Goal: Check status: Check status

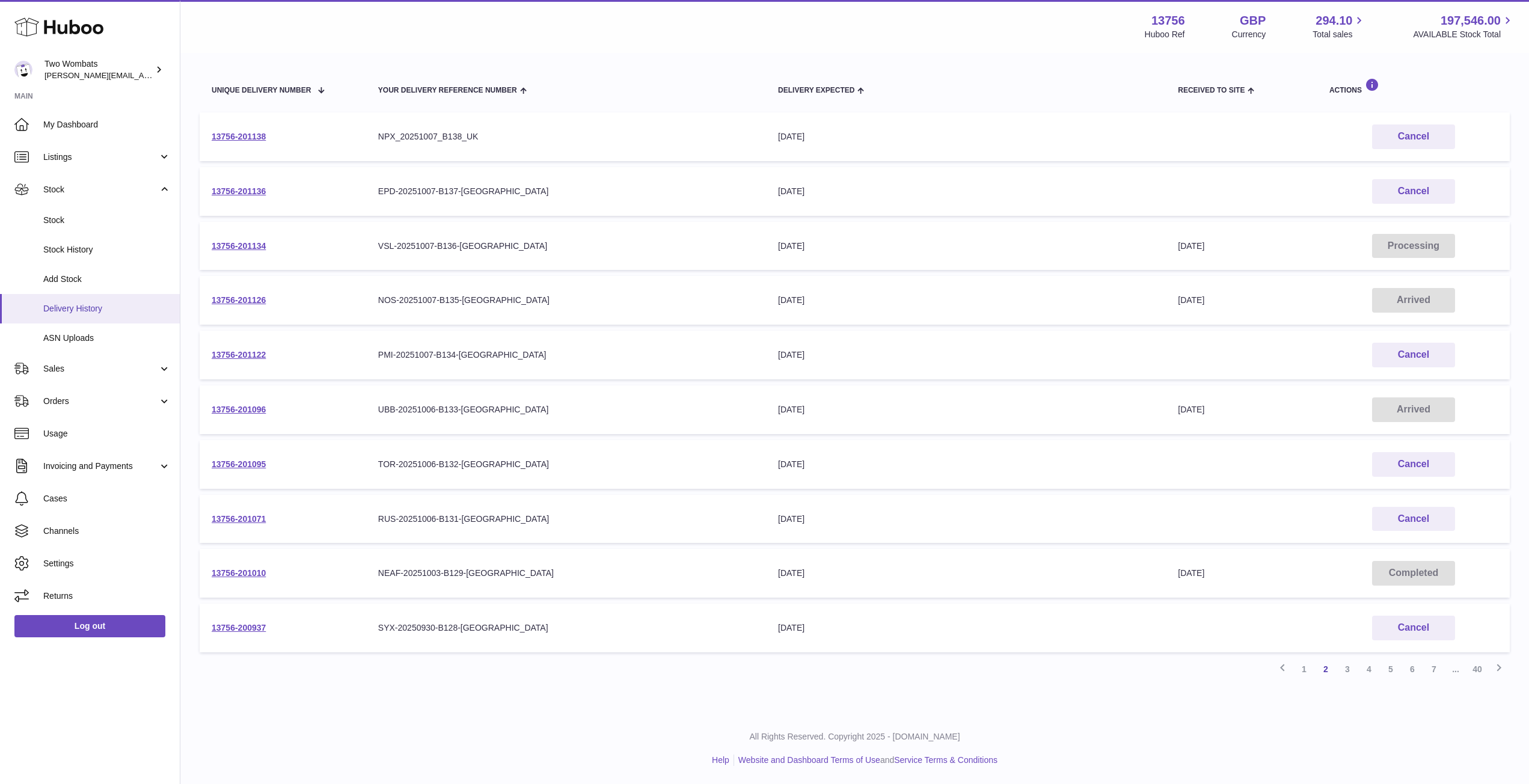
click at [64, 311] on span "Delivery History" at bounding box center [107, 309] width 128 height 11
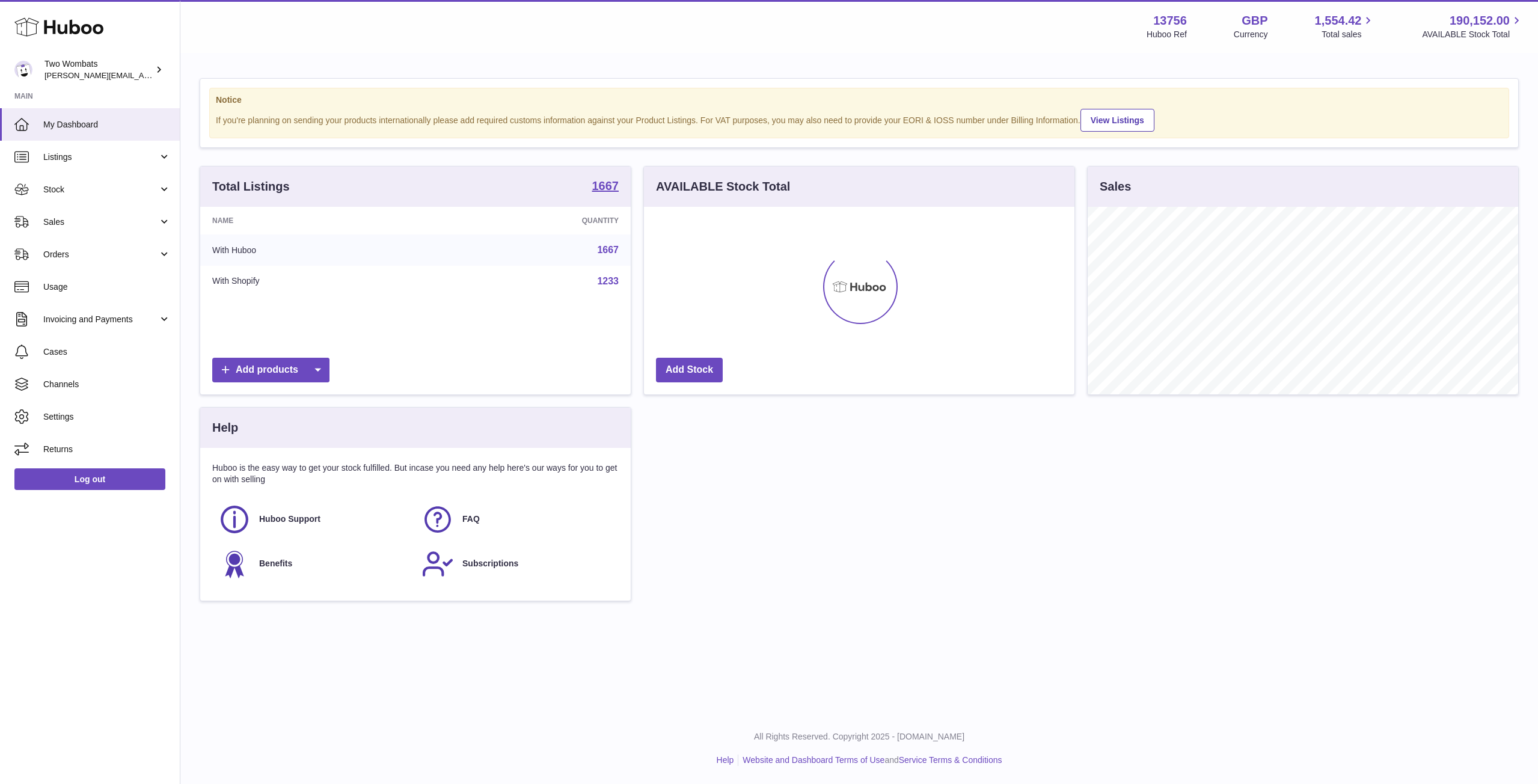
scroll to position [188, 430]
click at [156, 193] on span "Stock" at bounding box center [100, 190] width 115 height 11
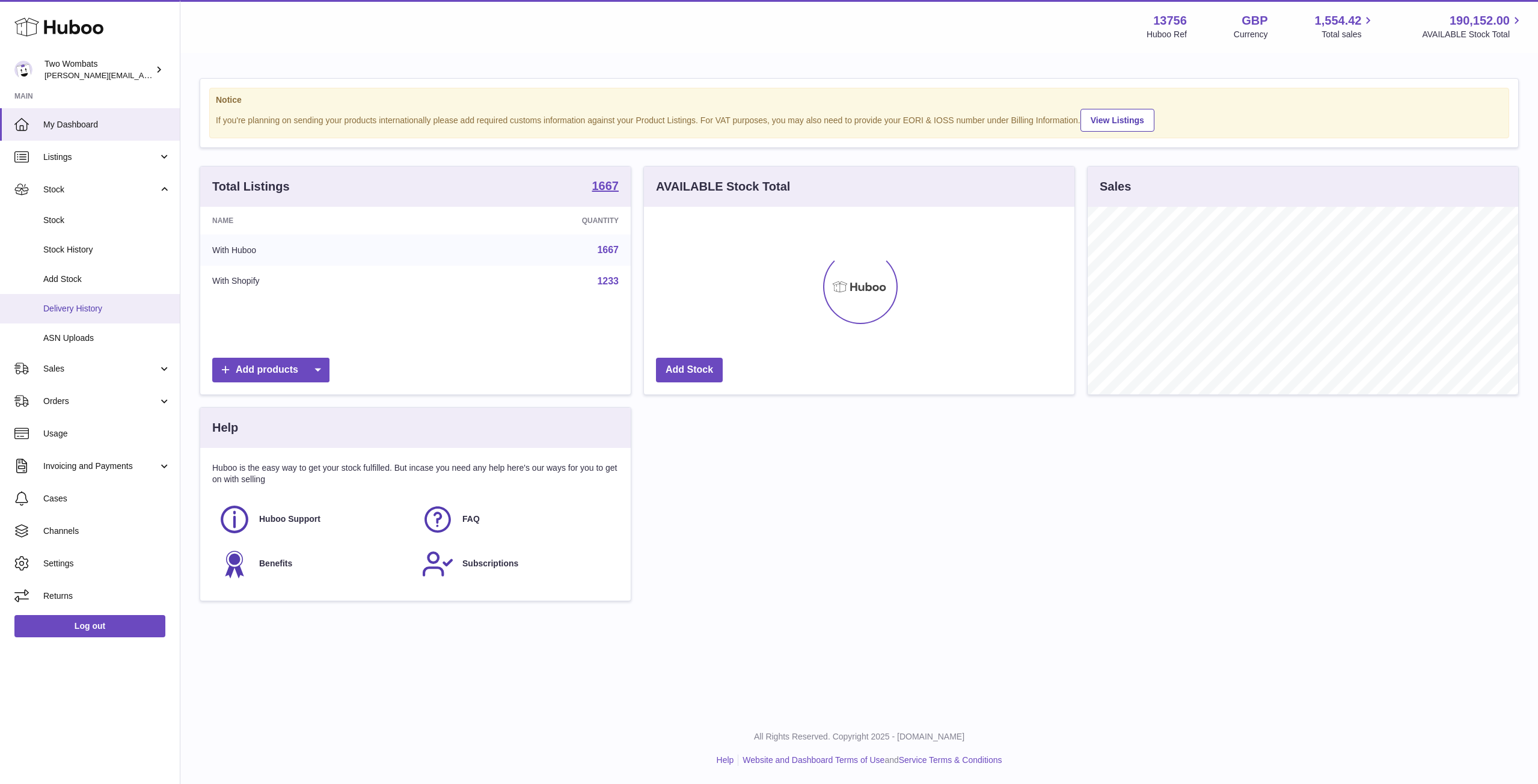
click at [100, 311] on span "Delivery History" at bounding box center [107, 309] width 128 height 11
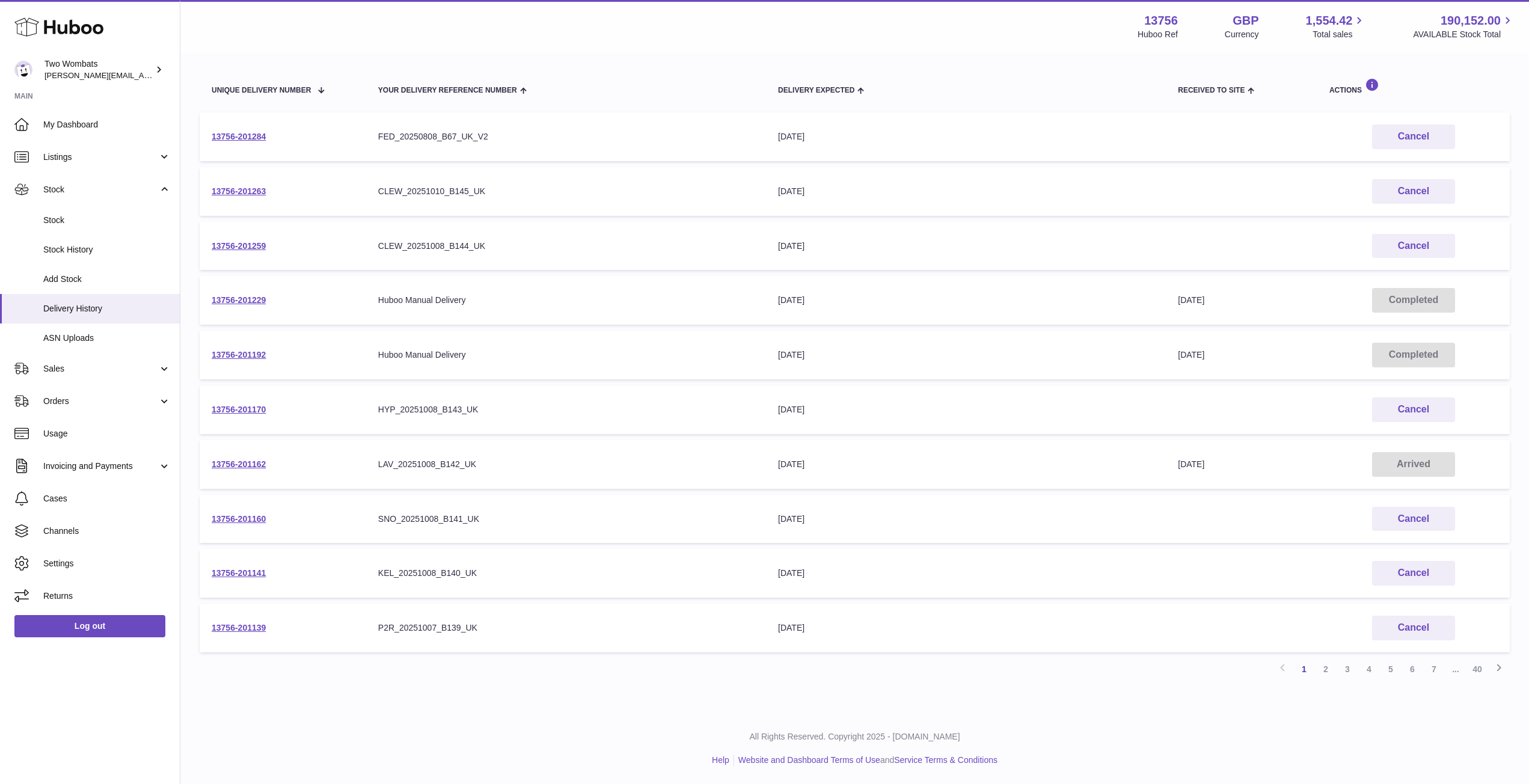
scroll to position [125, 0]
click at [1326, 670] on link "2" at bounding box center [1325, 669] width 22 height 21
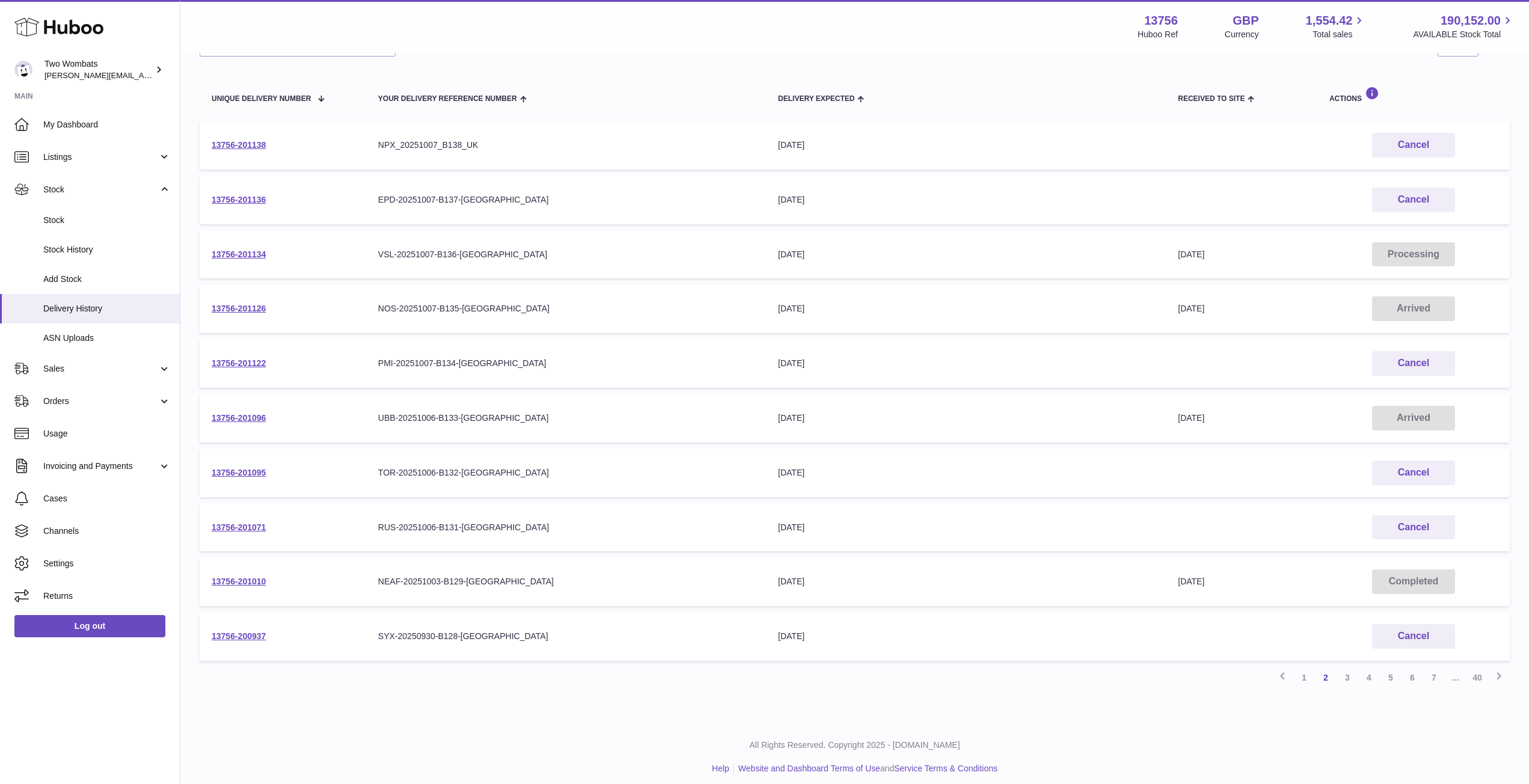
scroll to position [118, 0]
click at [1304, 677] on link "1" at bounding box center [1304, 677] width 22 height 21
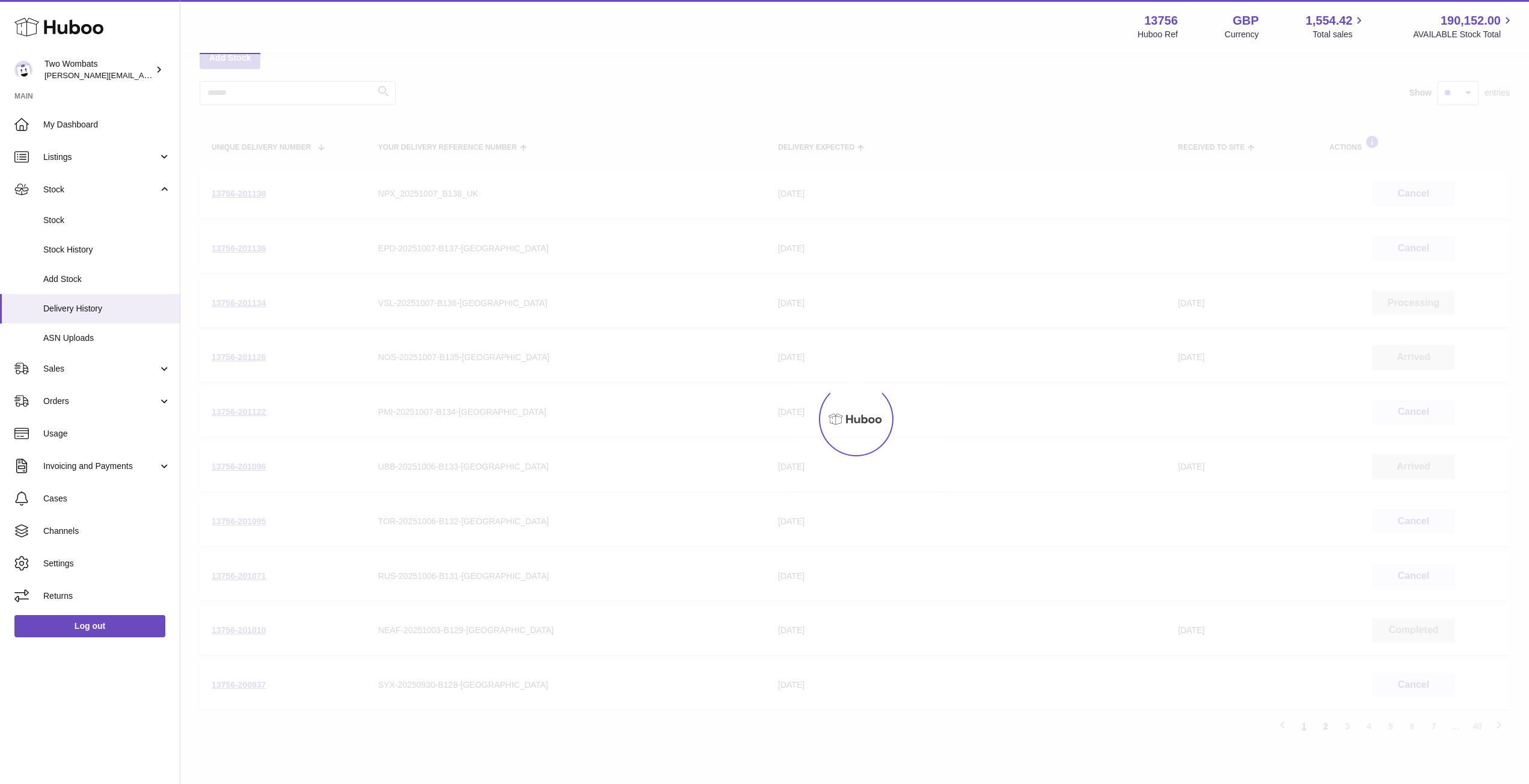
scroll to position [54, 0]
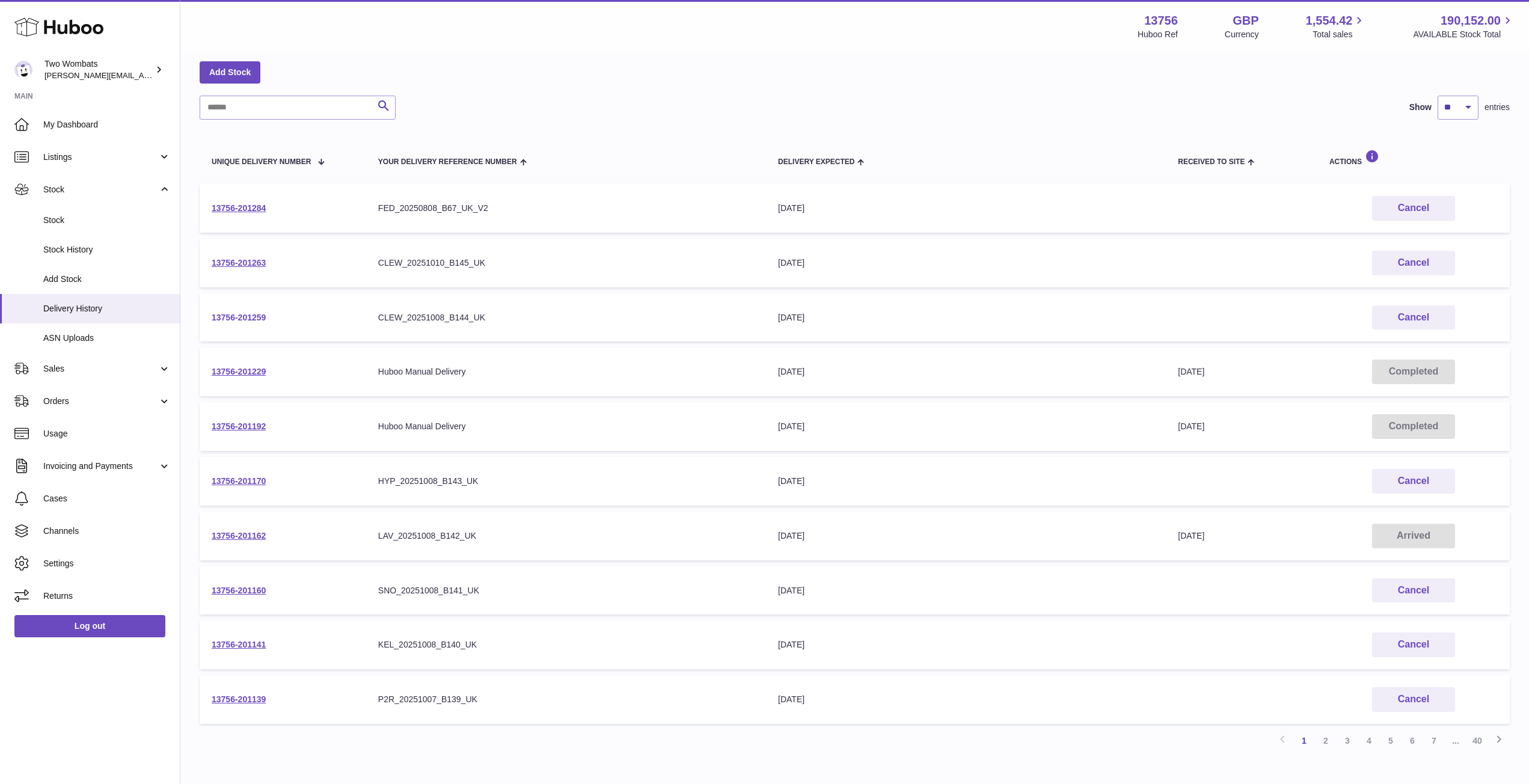
click at [214, 315] on link "13756-201259" at bounding box center [238, 317] width 54 height 9
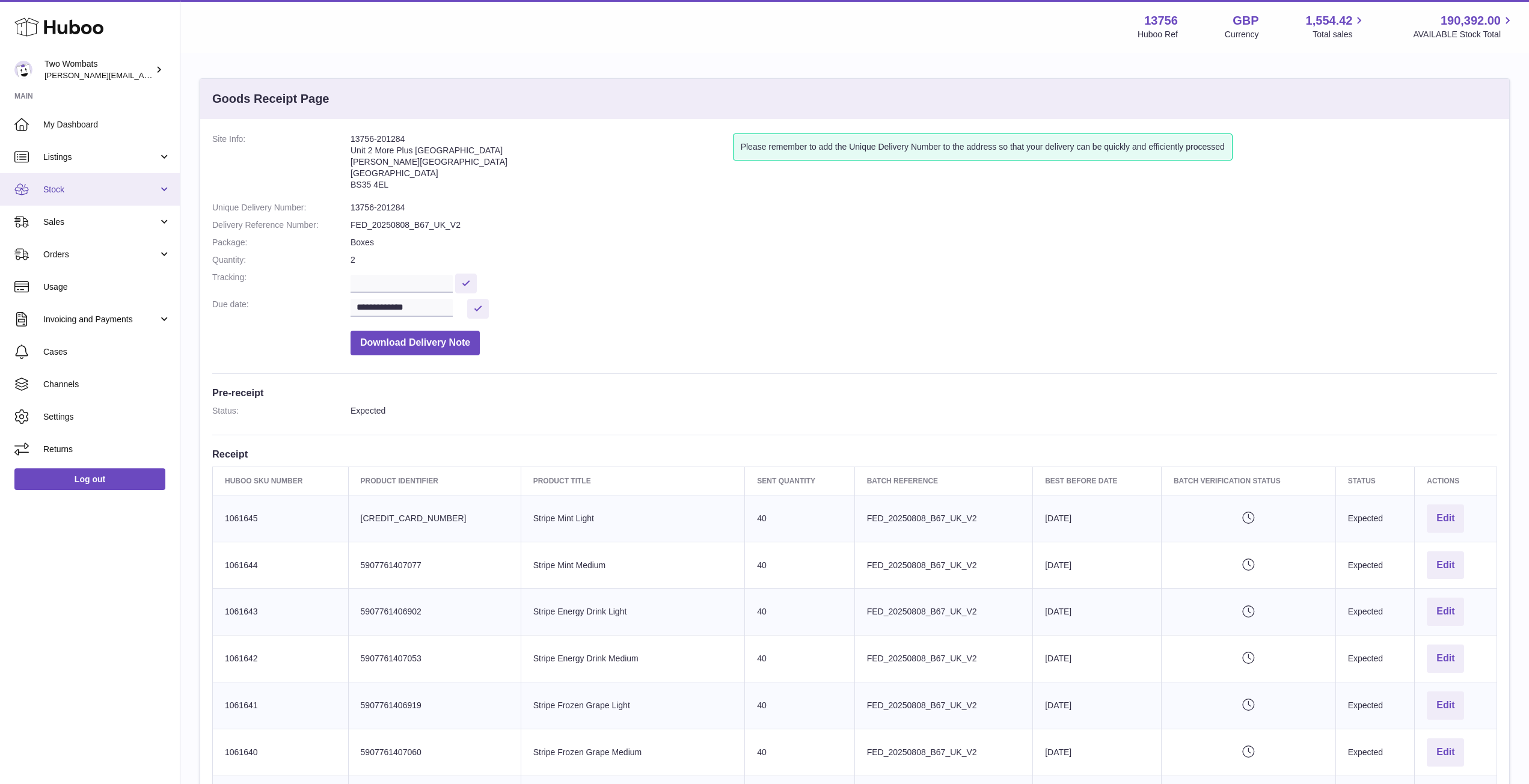
click at [169, 186] on link "Stock" at bounding box center [90, 189] width 180 height 32
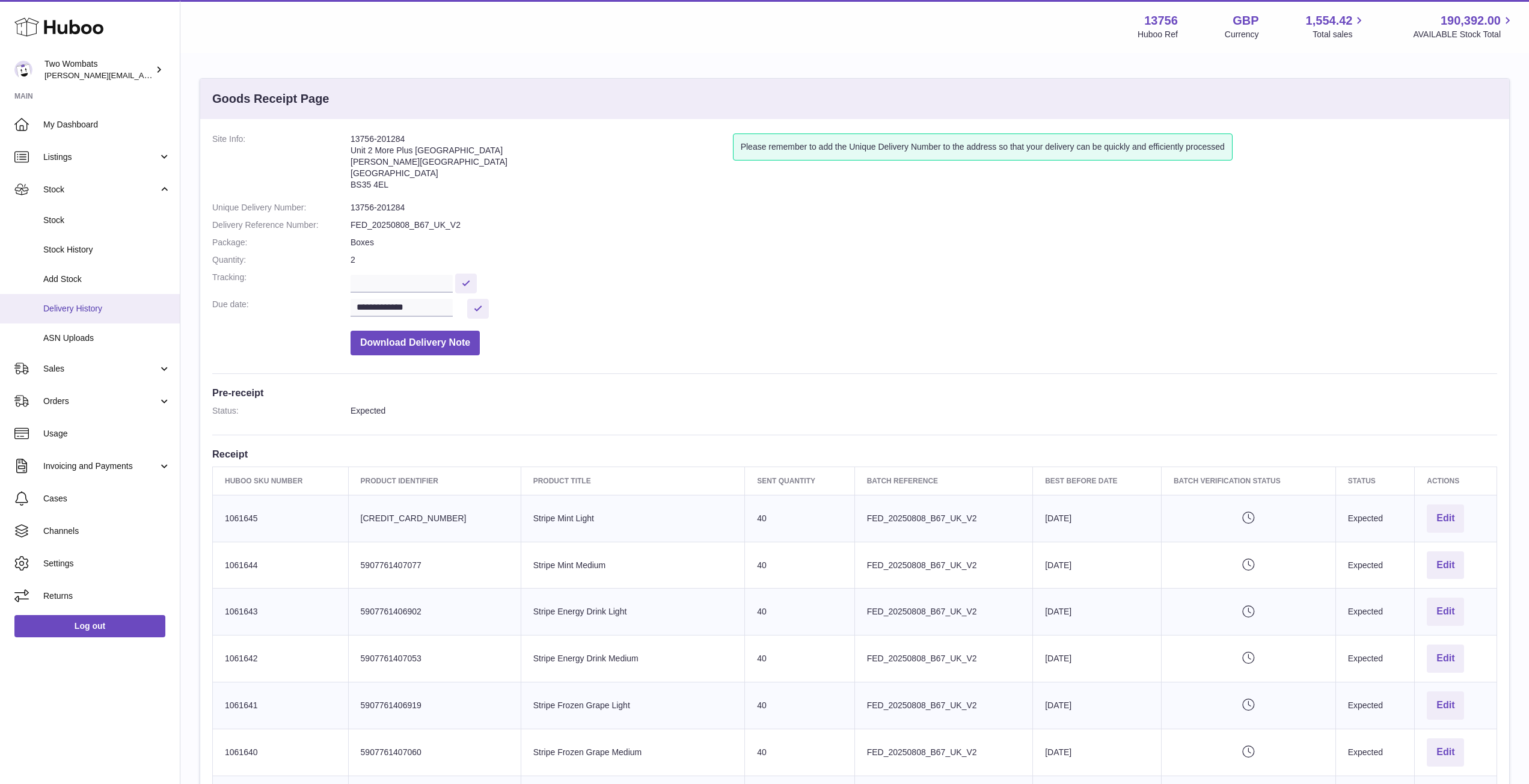
click at [140, 301] on link "Delivery History" at bounding box center [90, 308] width 180 height 29
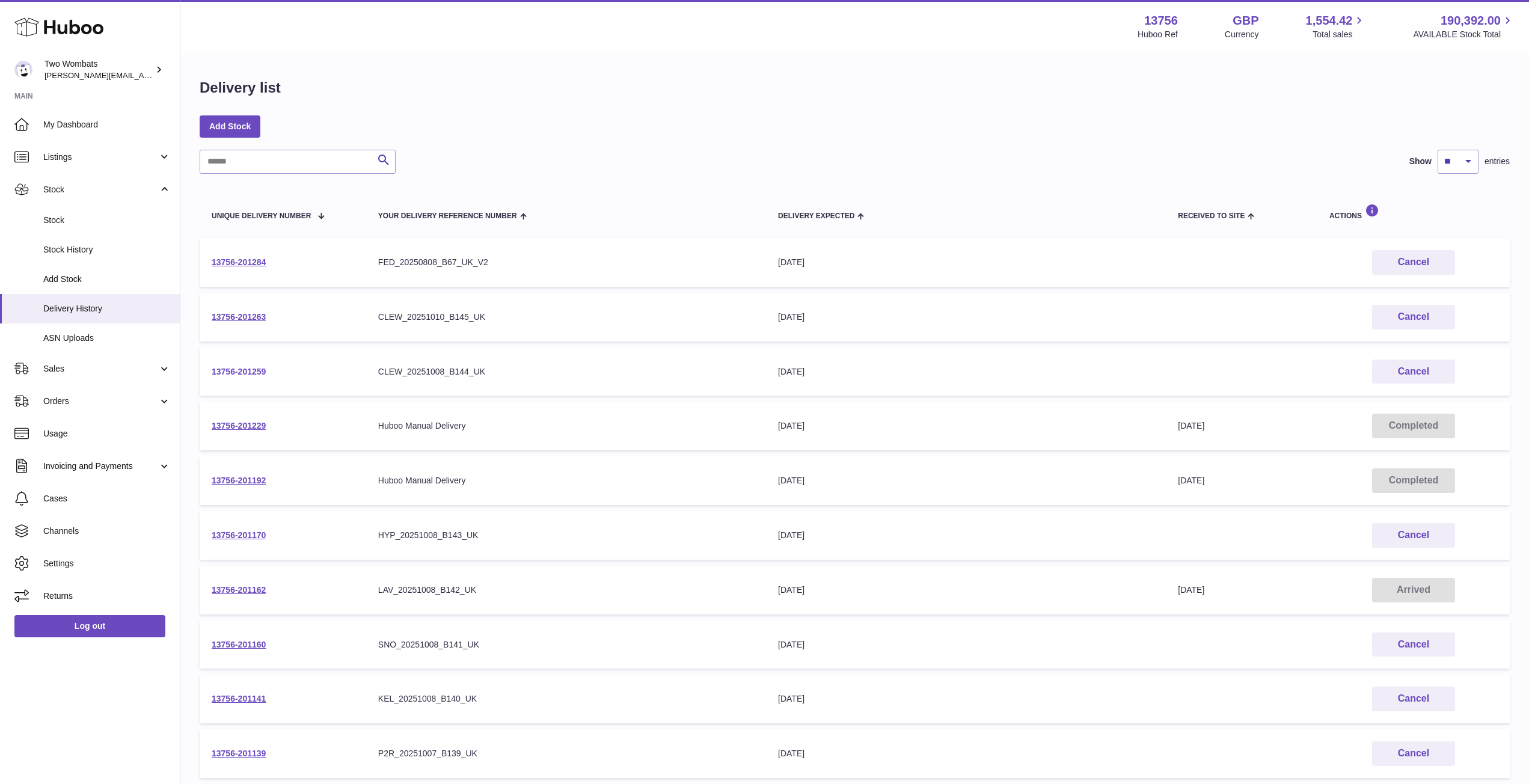
click at [233, 373] on link "13756-201259" at bounding box center [238, 371] width 54 height 9
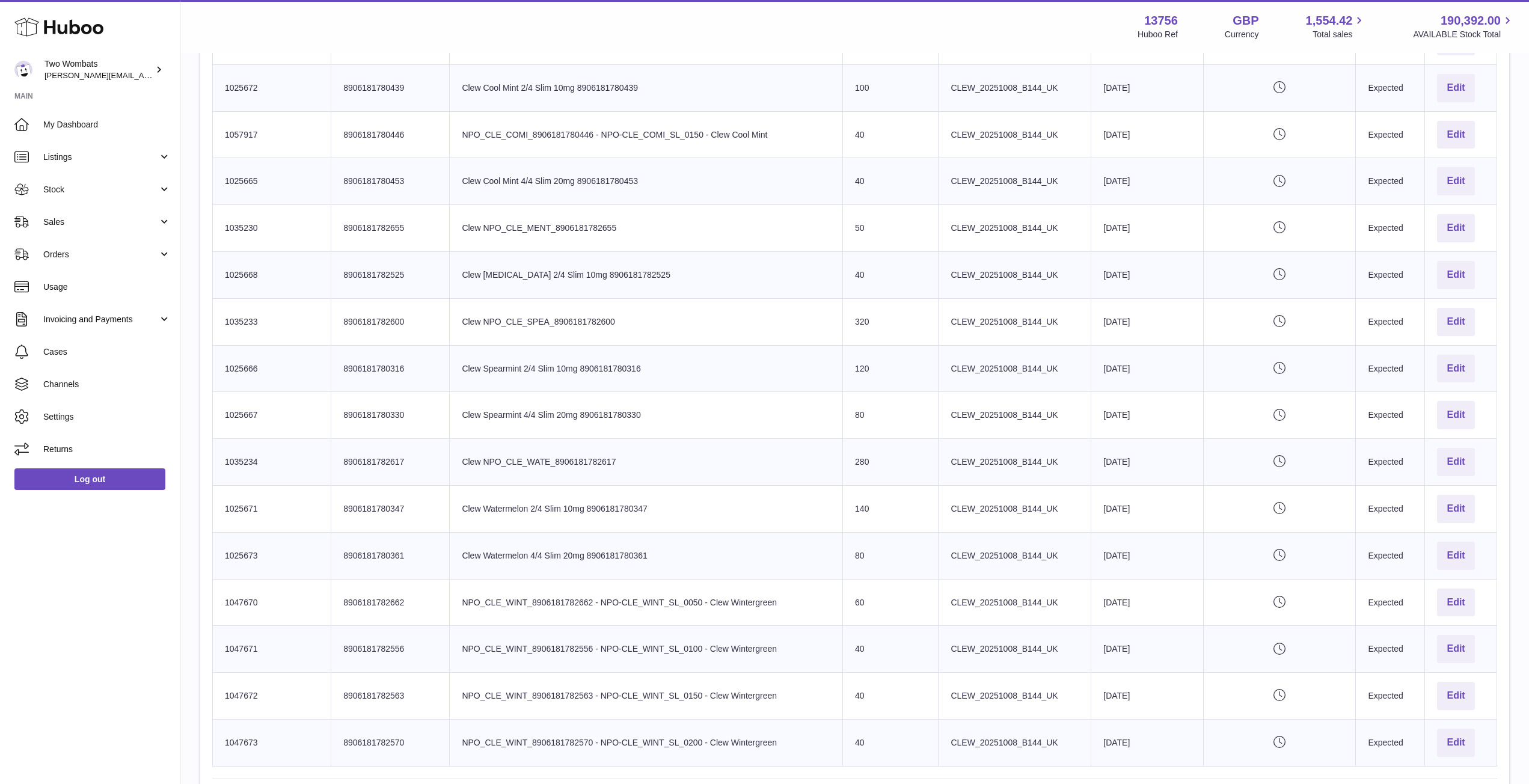
scroll to position [897, 0]
click at [675, 326] on td "Product title Clew NPO_CLE_SPEA_8906181782600" at bounding box center [646, 322] width 393 height 47
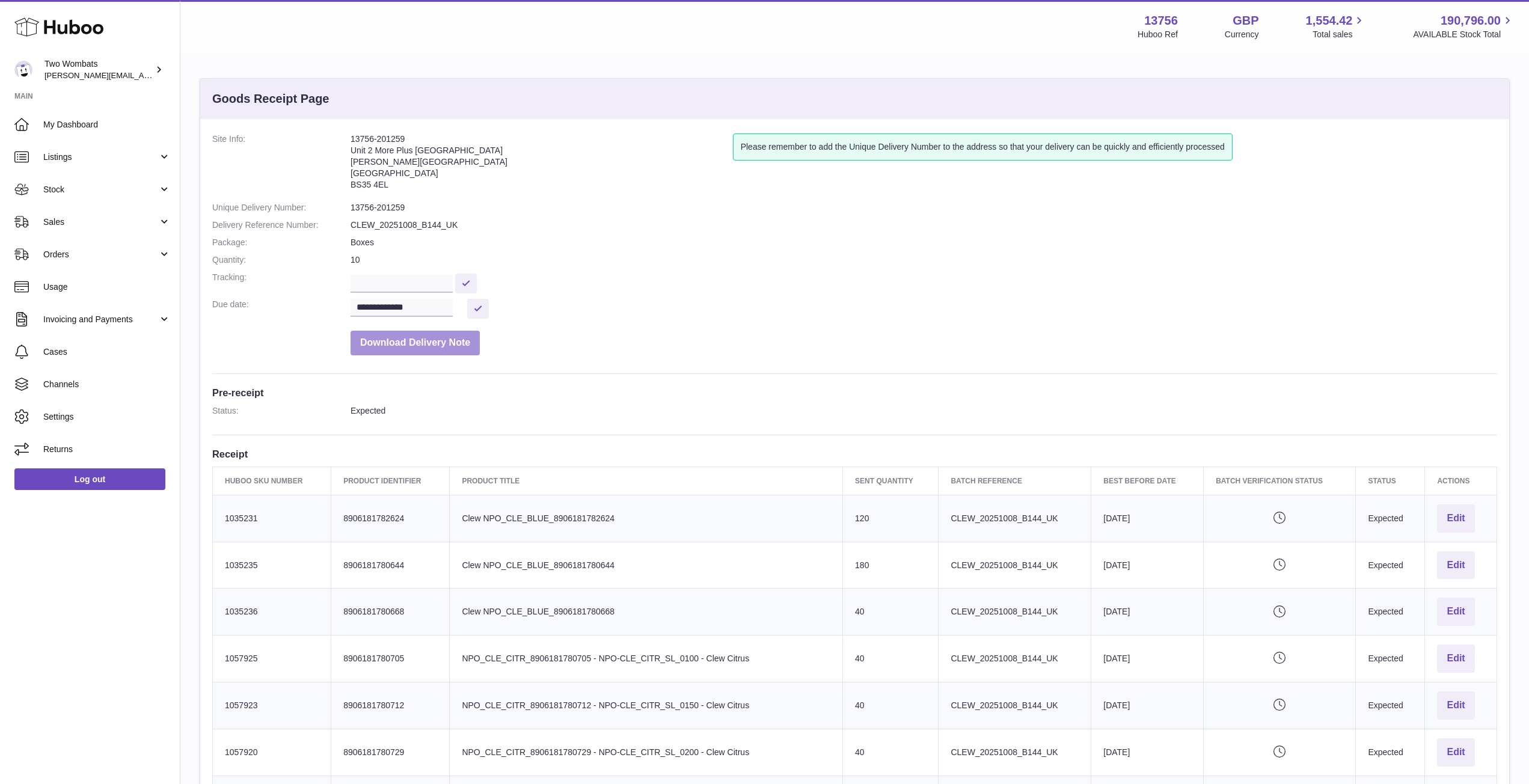
drag, startPoint x: 444, startPoint y: 334, endPoint x: 740, endPoint y: 300, distance: 297.9
click at [740, 300] on dl "**********" at bounding box center [854, 247] width 1285 height 228
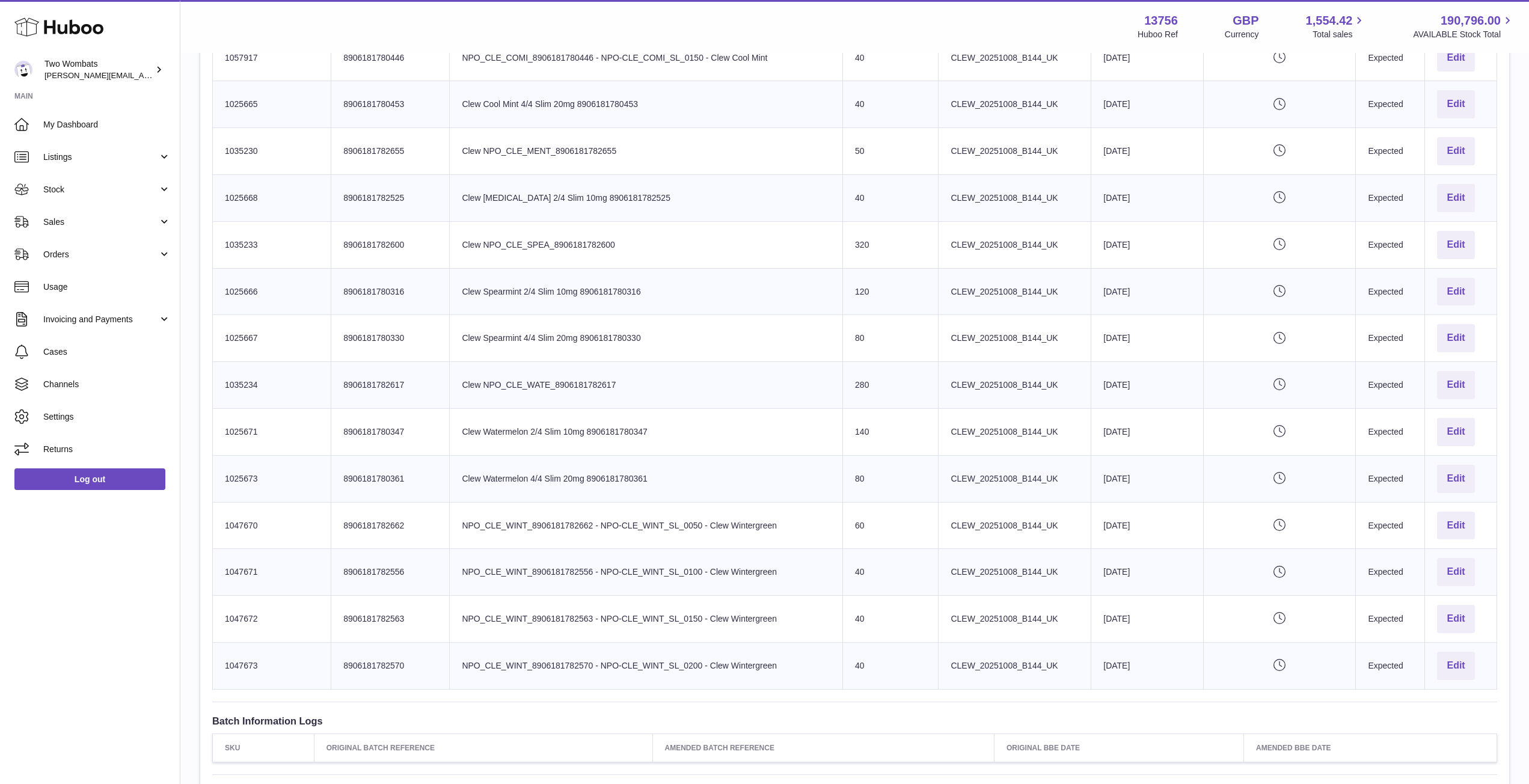
scroll to position [977, 0]
click at [1462, 224] on td "Actions Edit" at bounding box center [1461, 242] width 72 height 47
click at [1457, 238] on button "Edit" at bounding box center [1455, 243] width 37 height 28
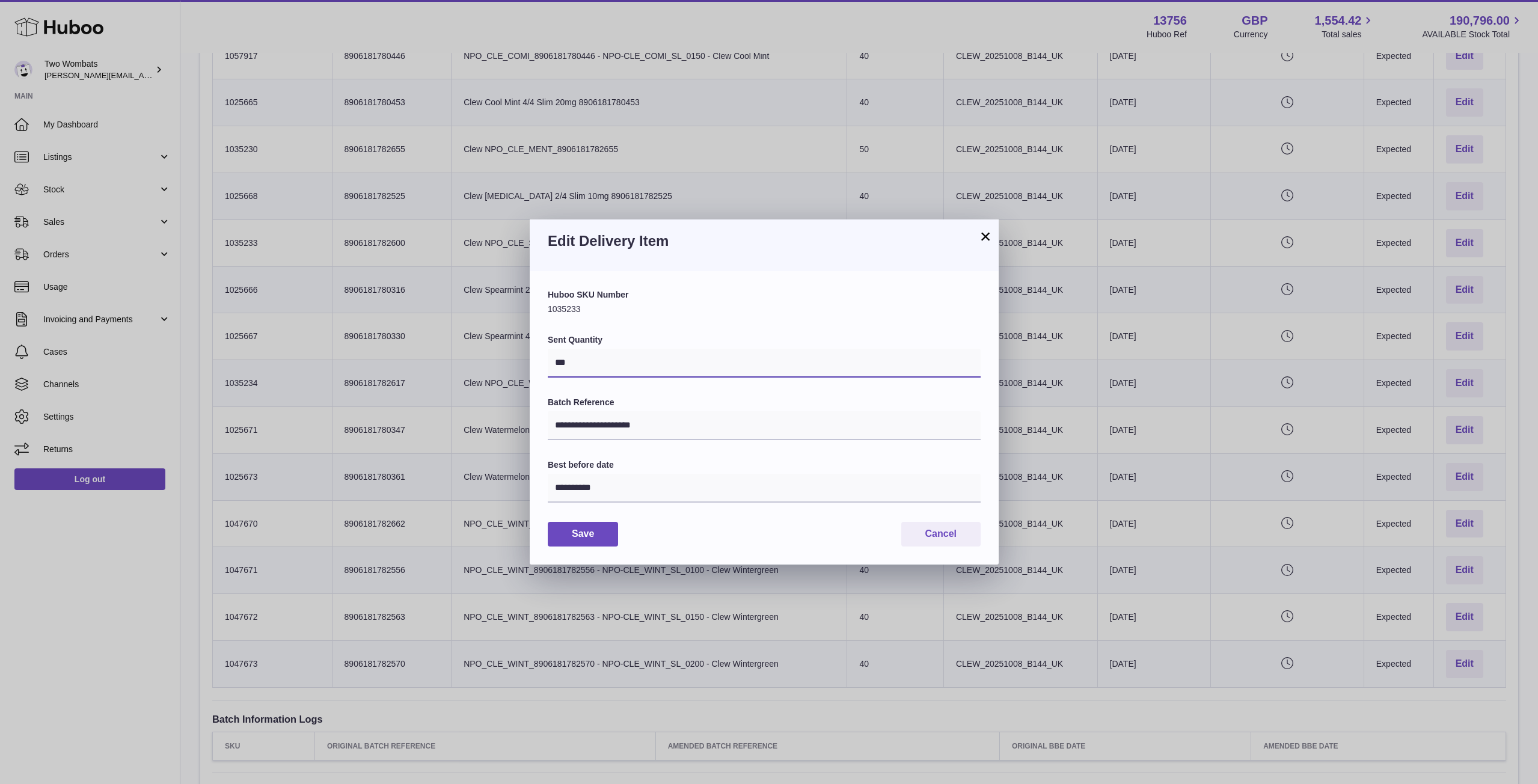
drag, startPoint x: 587, startPoint y: 362, endPoint x: 514, endPoint y: 366, distance: 73.1
click at [514, 366] on div "**********" at bounding box center [769, 392] width 1538 height 784
type input "***"
click at [587, 527] on button "Save" at bounding box center [583, 534] width 70 height 24
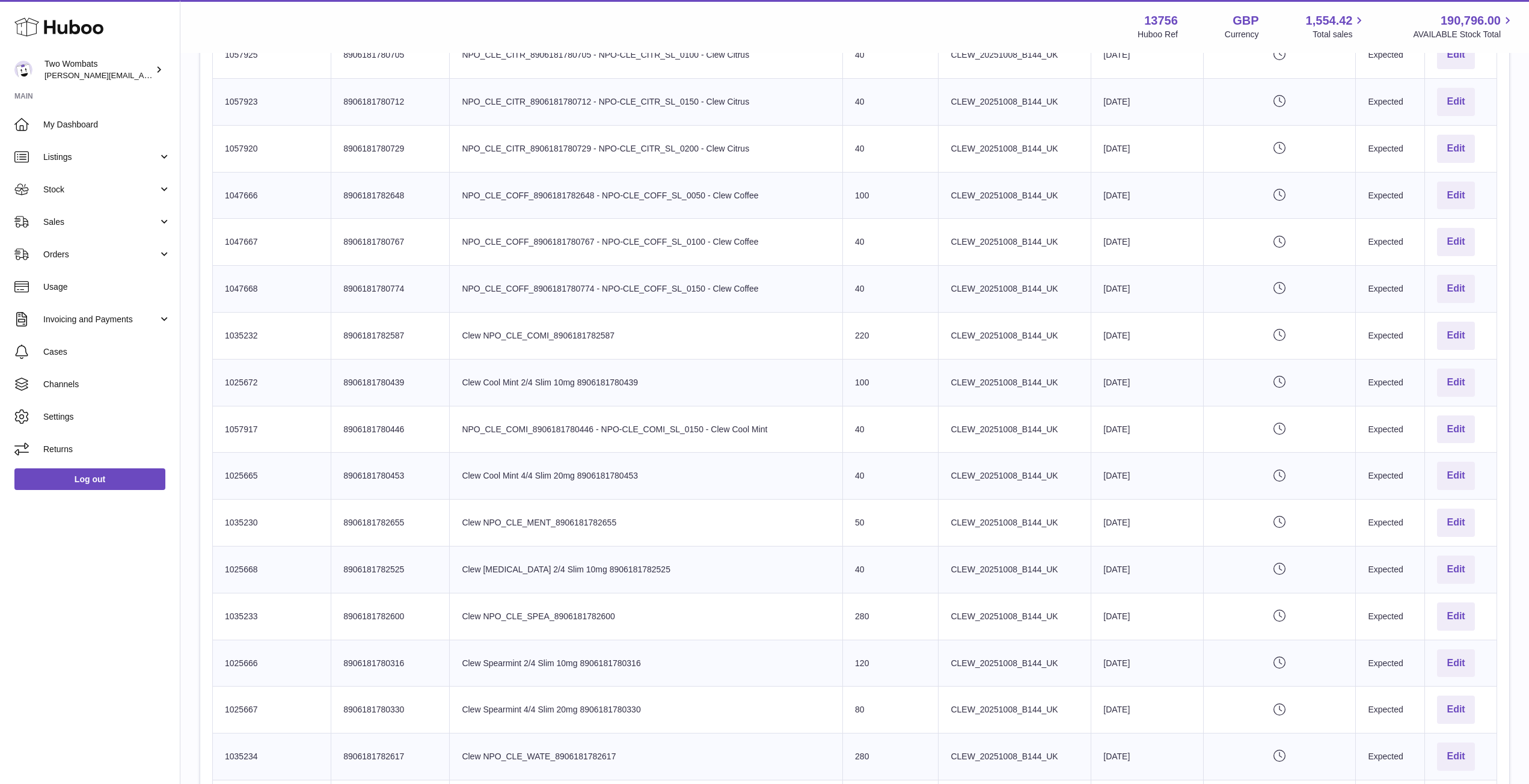
scroll to position [598, 0]
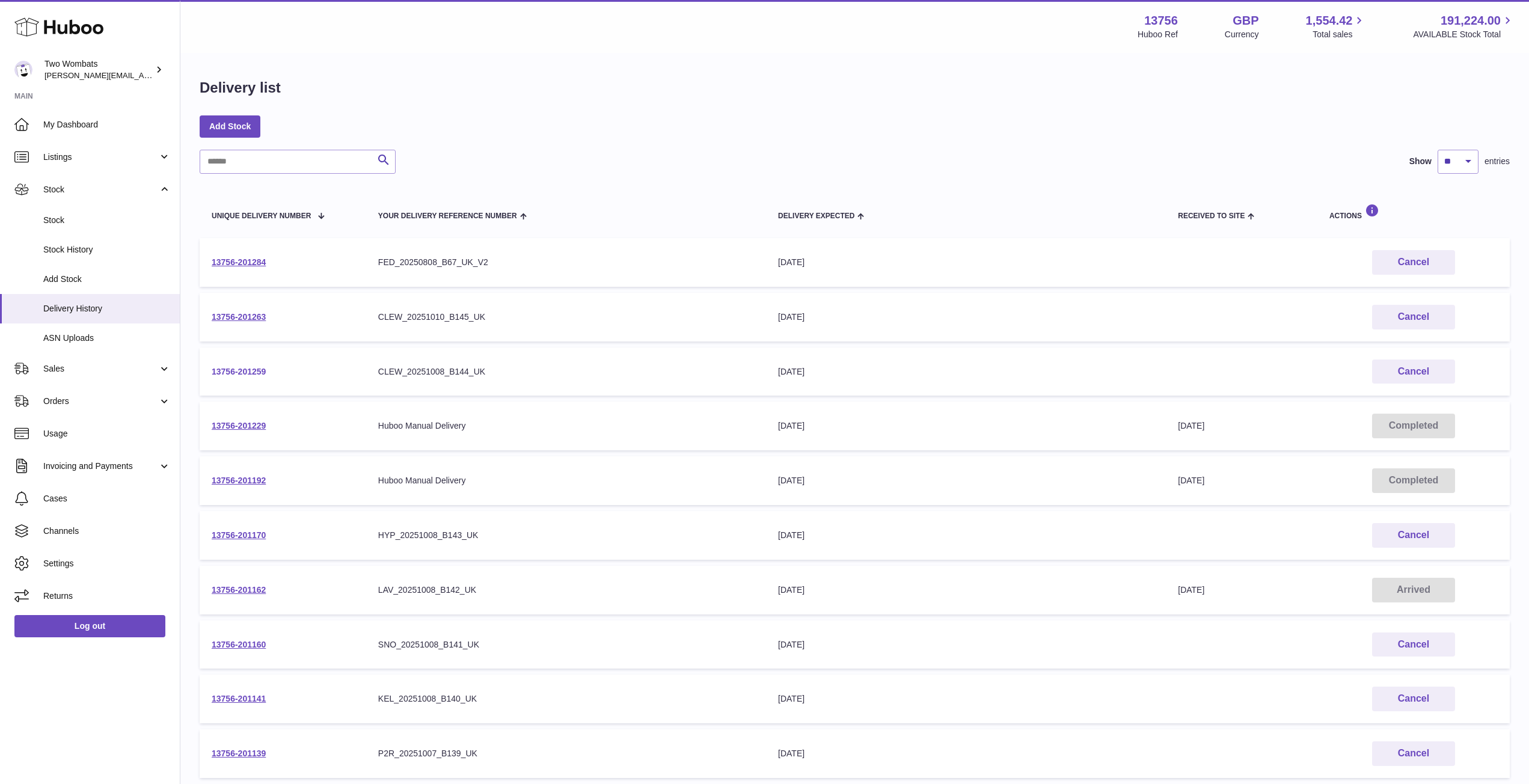
click at [239, 369] on link "13756-201259" at bounding box center [238, 371] width 54 height 9
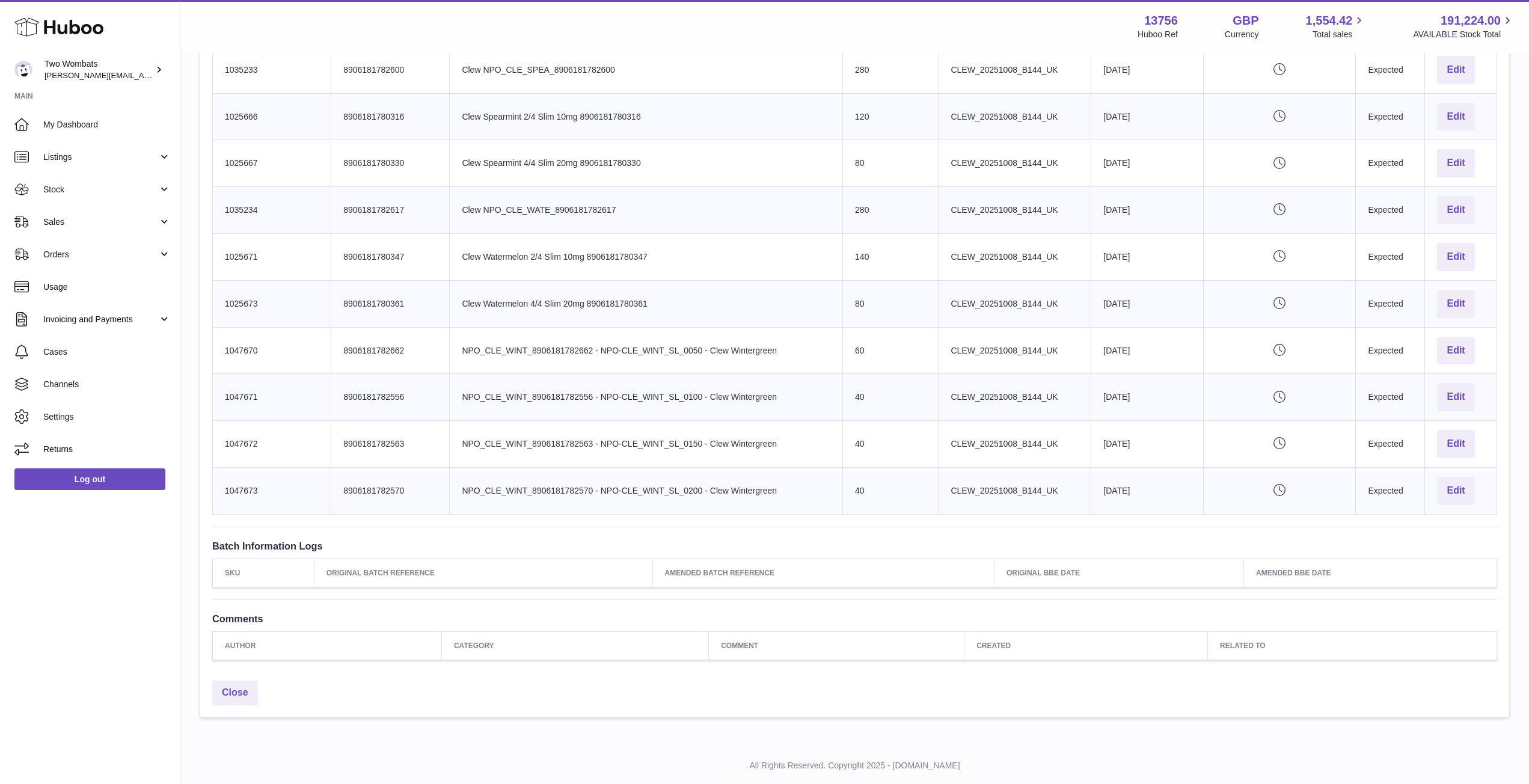
scroll to position [1177, 0]
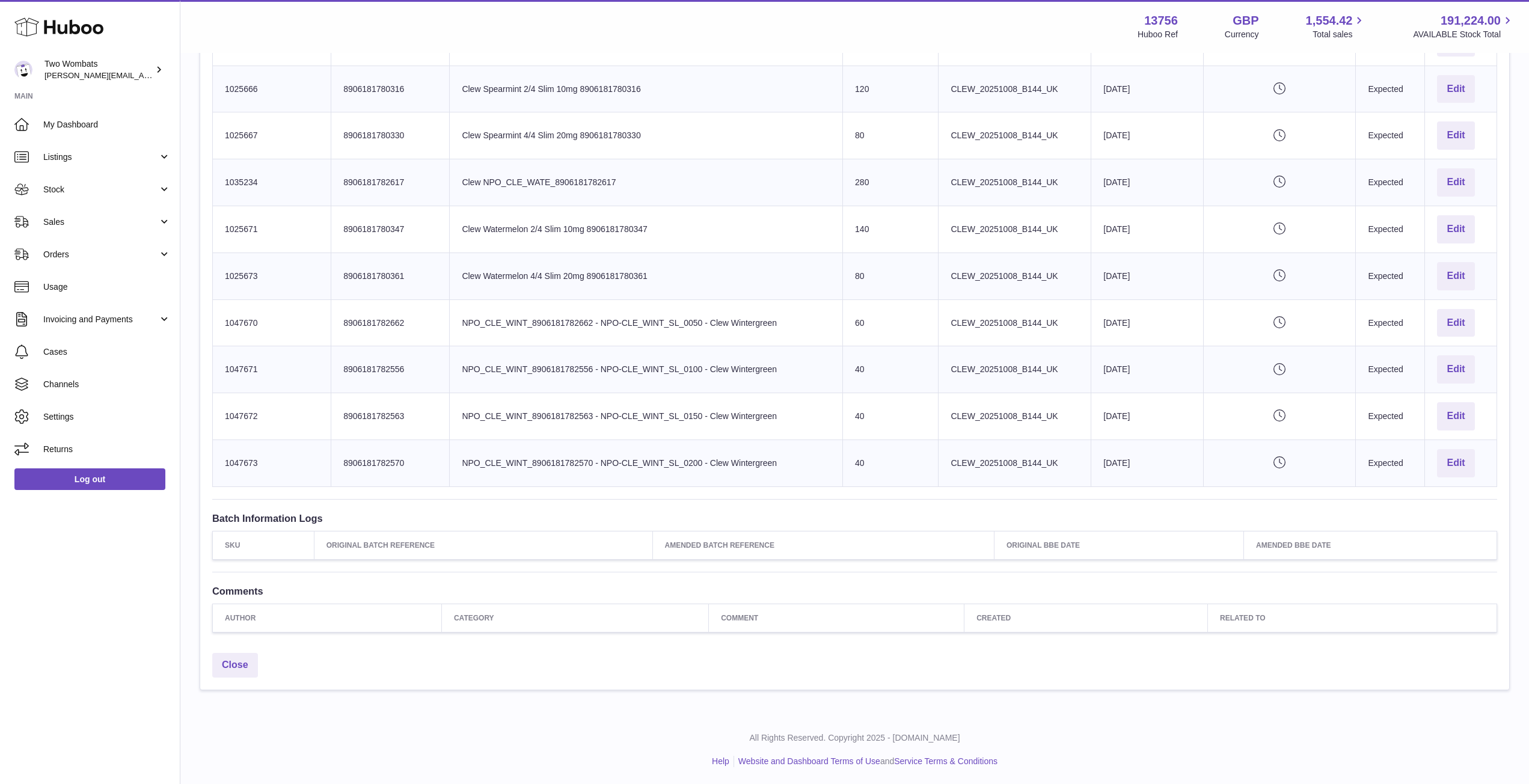
drag, startPoint x: 225, startPoint y: 72, endPoint x: 1488, endPoint y: 464, distance: 1322.4
copy table "Huboo SKU Number Product Identifier Product title Sent Quantity Batch Reference…"
click at [538, 336] on td "Product title NPO_CLE_WINT_8906181782662 - NPO-CLE_WINT_SL_0050 - Clew Wintergr…" at bounding box center [646, 322] width 393 height 47
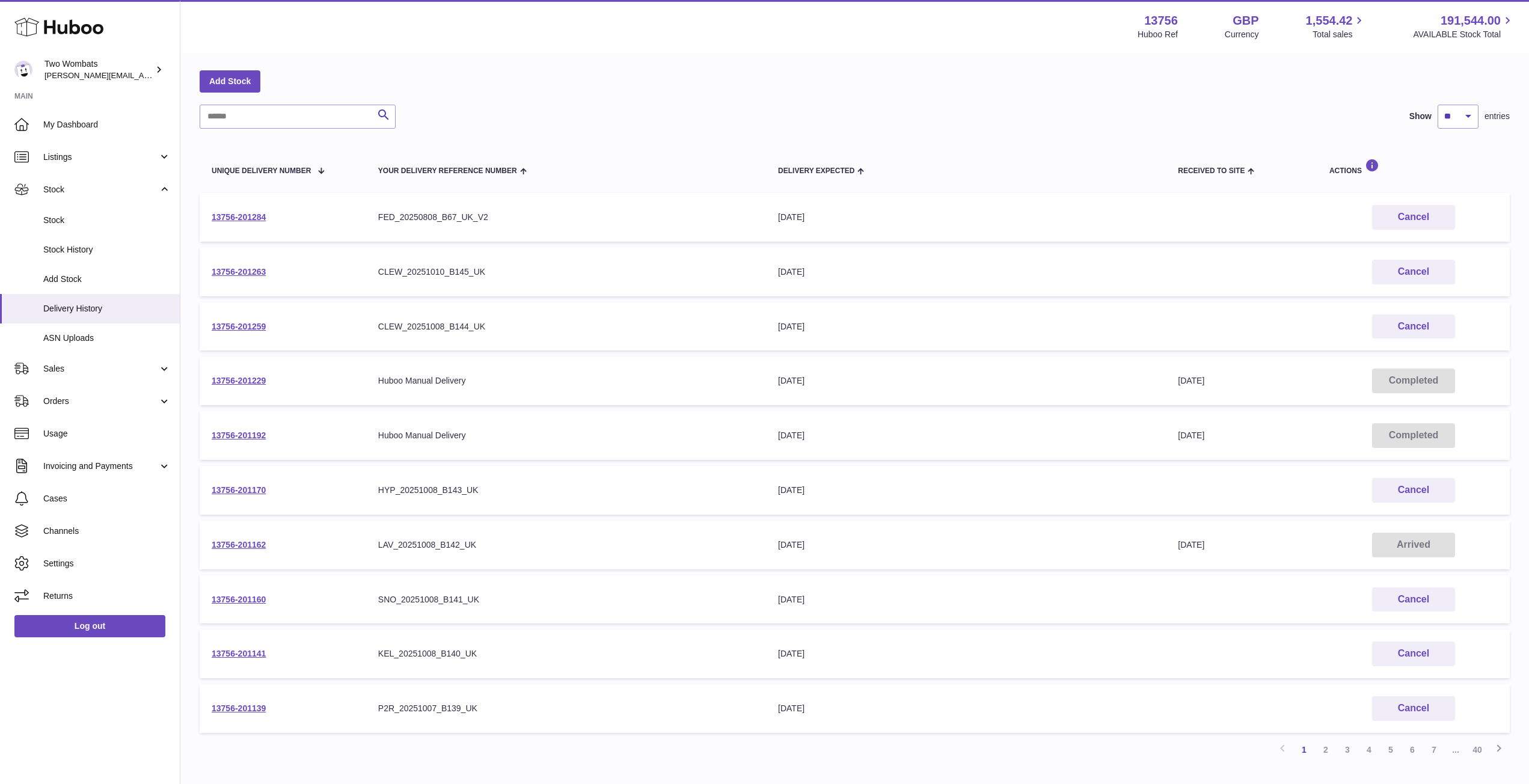
scroll to position [46, 0]
